Goal: Task Accomplishment & Management: Use online tool/utility

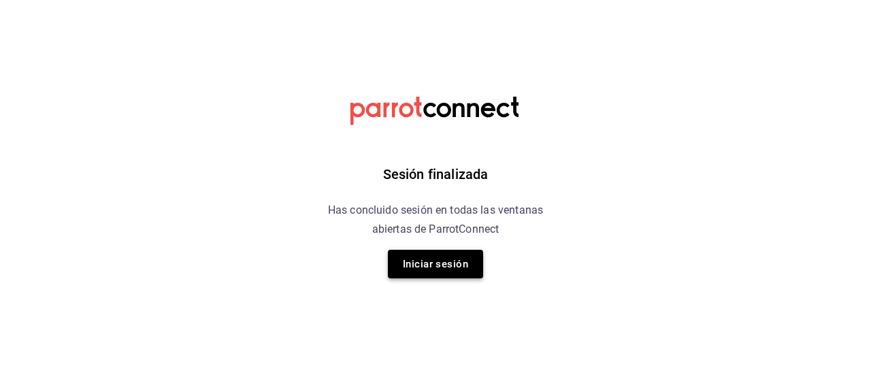
click at [425, 270] on button "Iniciar sesión" at bounding box center [435, 264] width 95 height 29
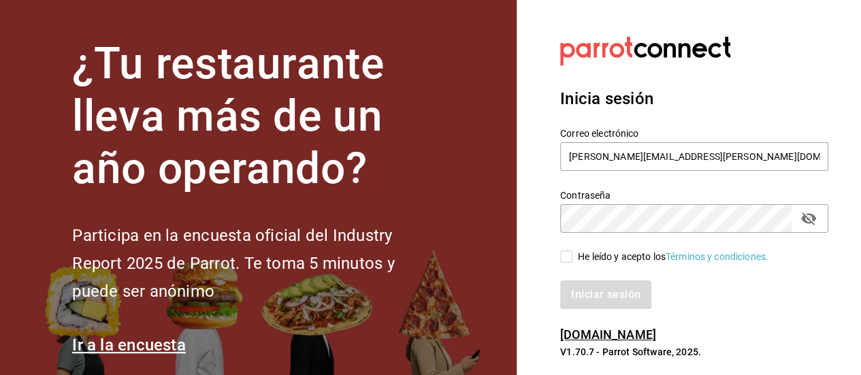
click at [564, 261] on input "He leído y acepto los Términos y condiciones." at bounding box center [566, 256] width 12 height 12
checkbox input "true"
click at [595, 295] on button "Iniciar sesión" at bounding box center [606, 294] width 93 height 29
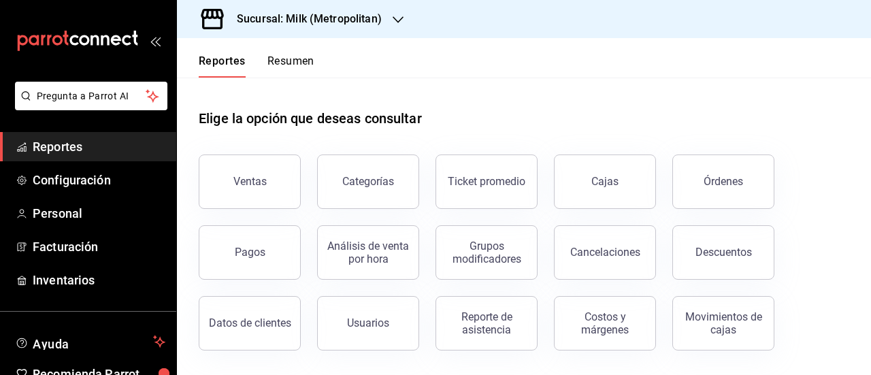
click at [349, 29] on div "Sucursal: Milk (Metropolitan)" at bounding box center [298, 19] width 221 height 38
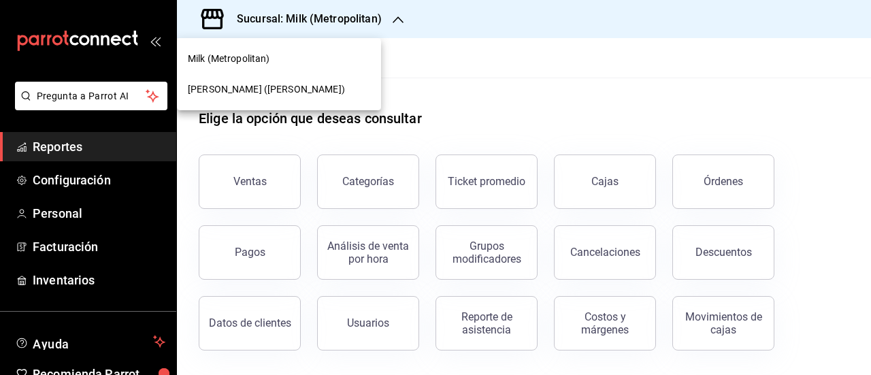
click at [320, 82] on div "[PERSON_NAME] ([PERSON_NAME])" at bounding box center [279, 89] width 204 height 31
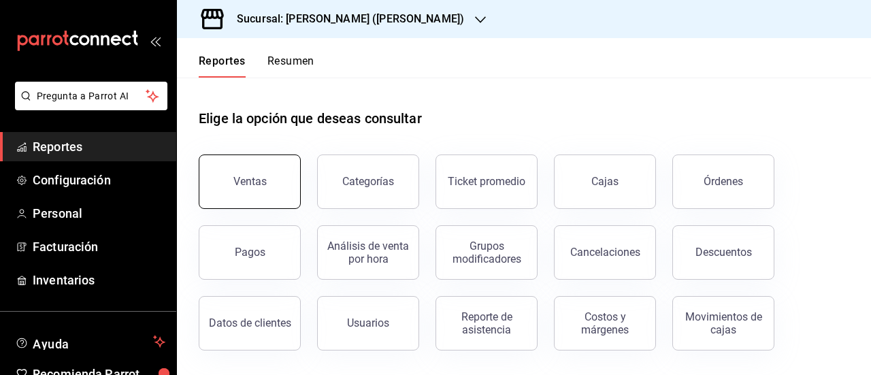
click at [265, 170] on button "Ventas" at bounding box center [250, 182] width 102 height 54
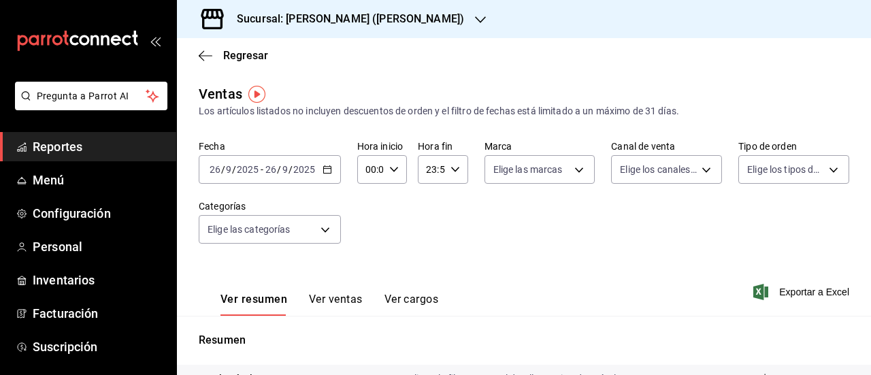
click at [328, 176] on div "[DATE] [DATE] - [DATE] [DATE]" at bounding box center [270, 169] width 142 height 29
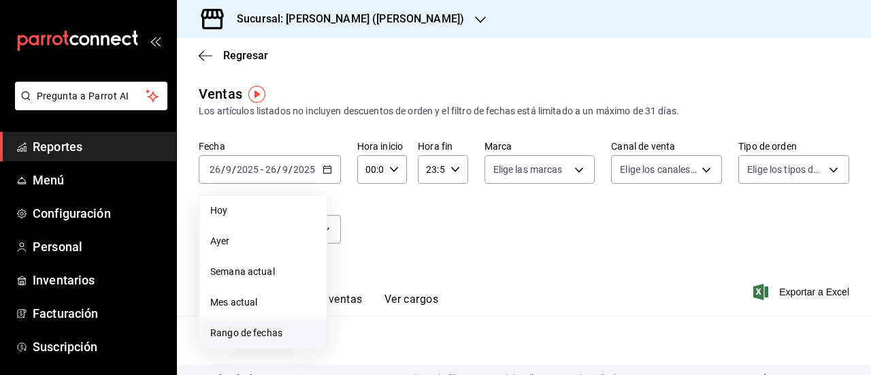
click at [253, 329] on span "Rango de fechas" at bounding box center [263, 333] width 106 height 14
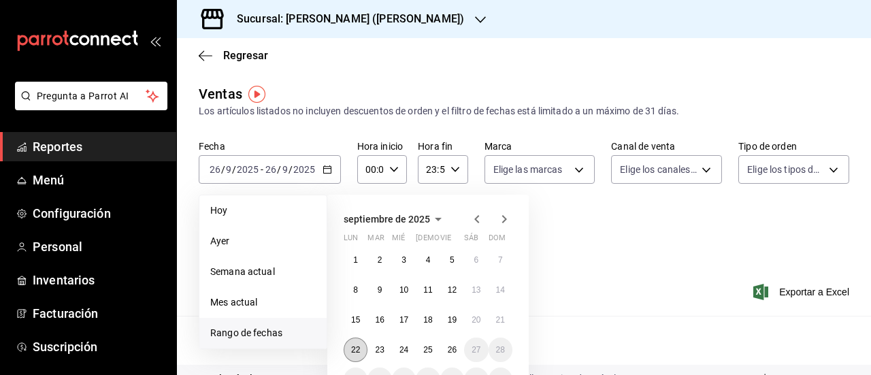
click at [355, 351] on abbr "22" at bounding box center [355, 350] width 9 height 10
click at [455, 357] on button "26" at bounding box center [452, 350] width 24 height 25
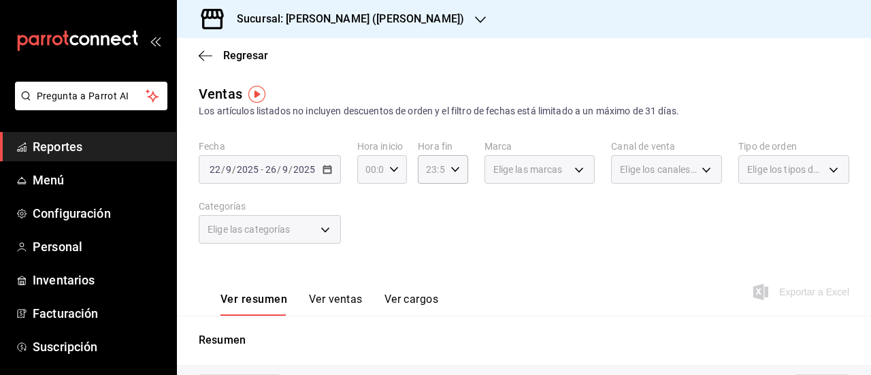
click at [390, 169] on \(Stroke\) "button" at bounding box center [394, 169] width 8 height 5
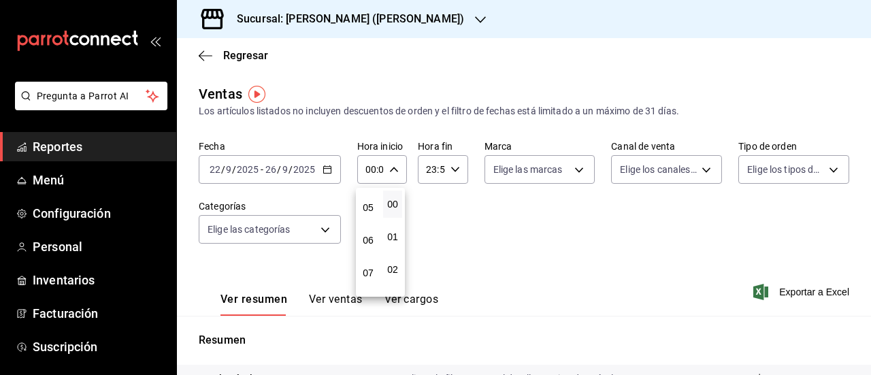
scroll to position [161, 0]
click at [368, 202] on span "05" at bounding box center [368, 206] width 3 height 11
type input "05:00"
click at [449, 166] on div at bounding box center [435, 187] width 871 height 375
click at [453, 174] on icon "button" at bounding box center [456, 170] width 10 height 10
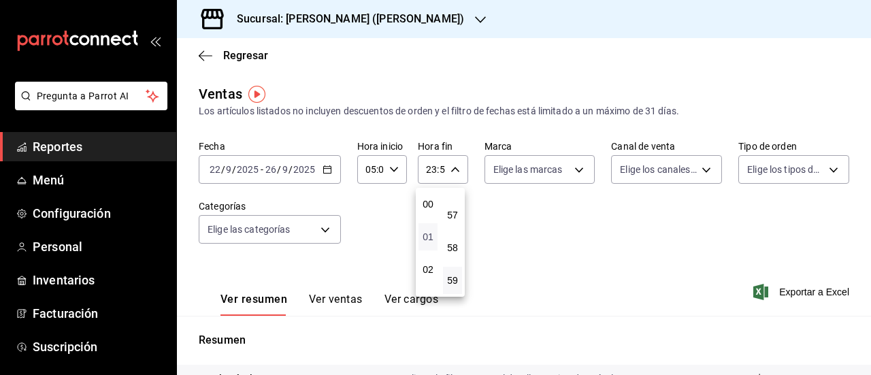
scroll to position [128, 0]
click at [430, 240] on span "05" at bounding box center [428, 239] width 3 height 11
click at [453, 201] on span "00" at bounding box center [452, 204] width 3 height 11
type input "05:00"
click at [606, 248] on div at bounding box center [435, 187] width 871 height 375
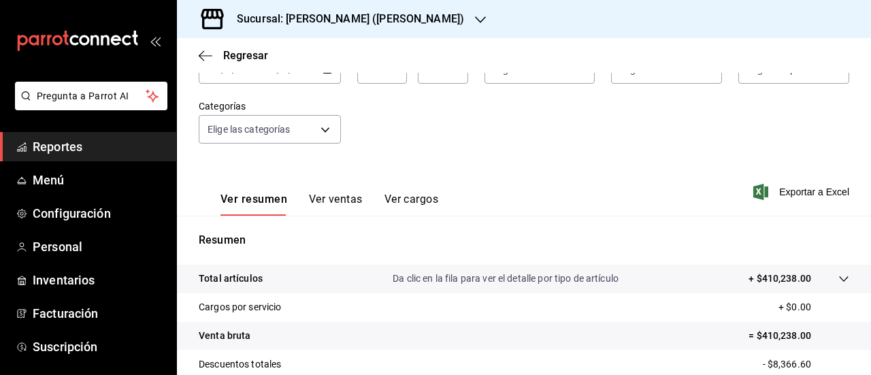
scroll to position [102, 0]
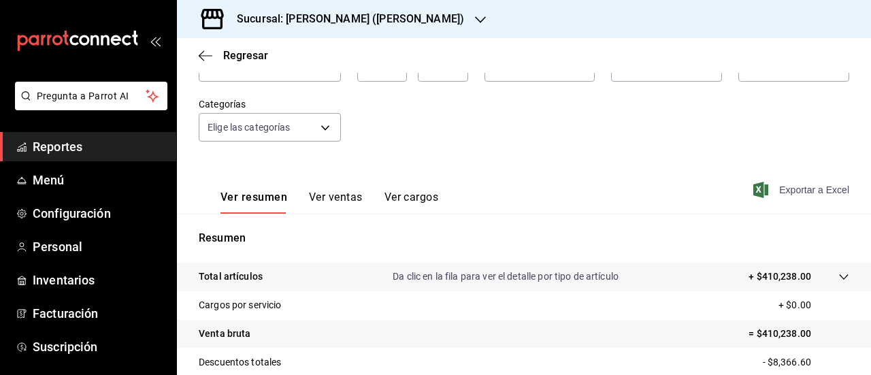
click at [775, 186] on span "Exportar a Excel" at bounding box center [802, 190] width 93 height 16
